Goal: Information Seeking & Learning: Learn about a topic

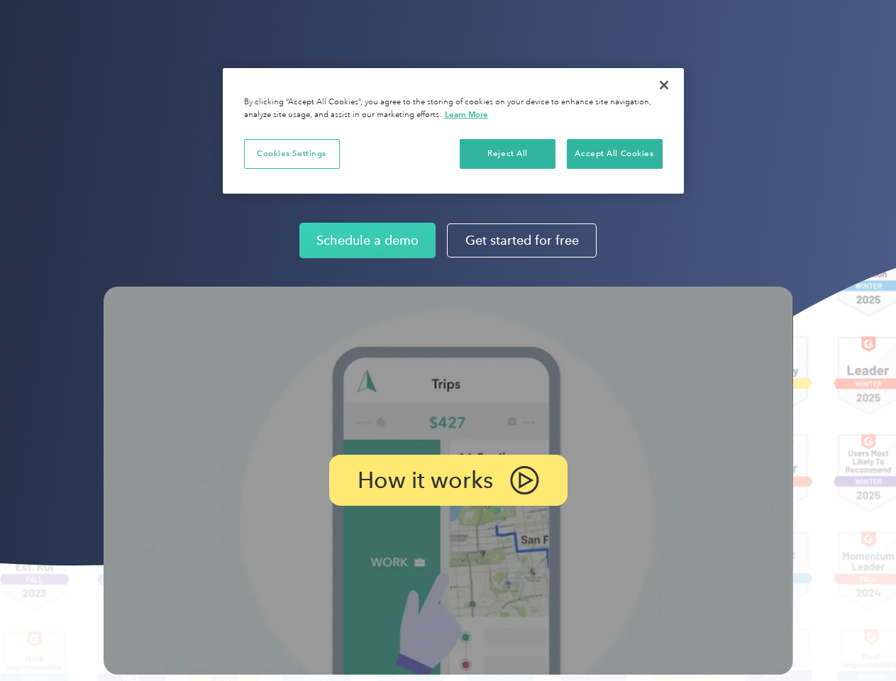
click at [447, 340] on img at bounding box center [448, 480] width 689 height 388
click at [447, 480] on p "How it works" at bounding box center [424, 480] width 135 height 17
click at [291, 153] on button "Cookies Settings" at bounding box center [292, 154] width 96 height 30
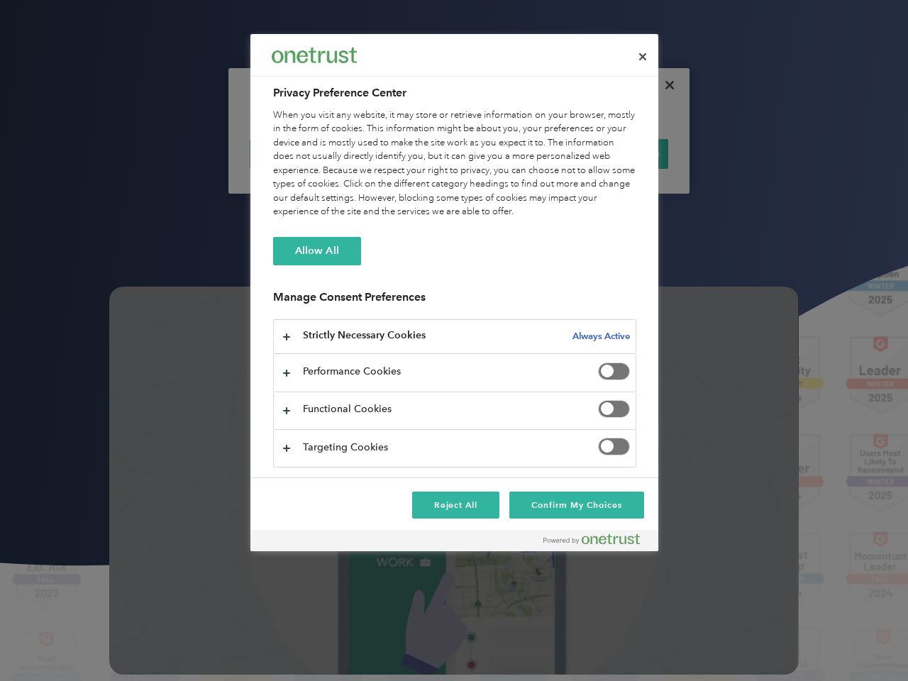
click at [508, 153] on div "When you visit any website, it may store or retrieve information on your browse…" at bounding box center [454, 163] width 363 height 111
click at [614, 153] on div "When you visit any website, it may store or retrieve information on your browse…" at bounding box center [454, 163] width 363 height 111
click at [664, 85] on div at bounding box center [454, 340] width 908 height 681
